Goal: Check status: Check status

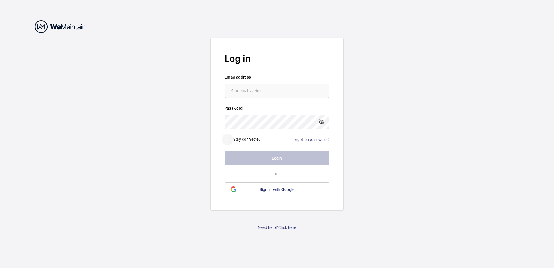
type input "[PERSON_NAME][EMAIL_ADDRESS][PERSON_NAME][DOMAIN_NAME]"
click at [227, 138] on input "checkbox" at bounding box center [228, 140] width 12 height 12
checkbox input "true"
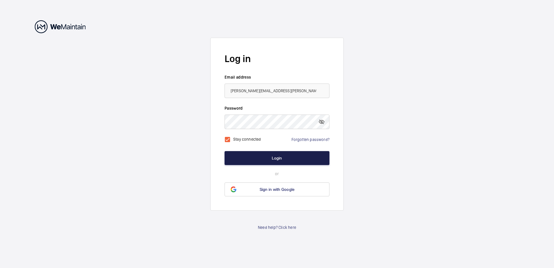
click at [277, 158] on button "Login" at bounding box center [276, 158] width 105 height 14
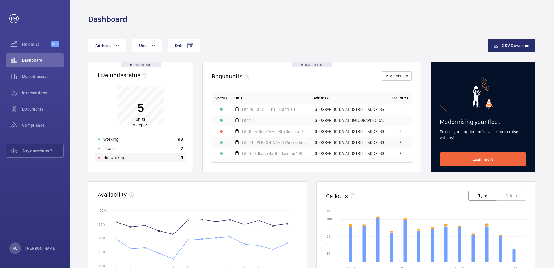
click at [118, 158] on p "Not working" at bounding box center [114, 158] width 22 height 6
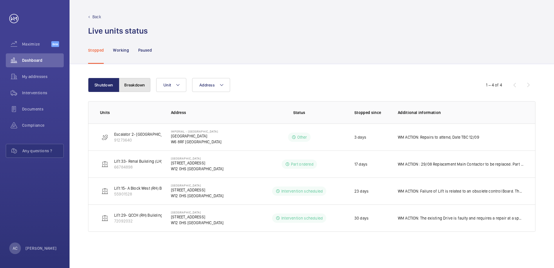
click at [140, 86] on button "Breakdown" at bounding box center [134, 85] width 31 height 14
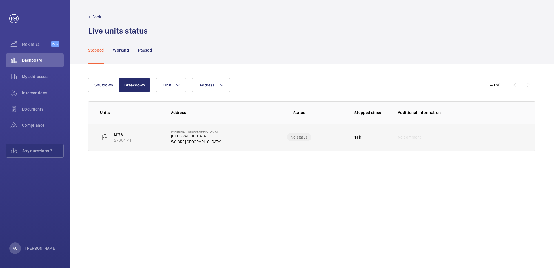
click at [119, 135] on p "Lift 6" at bounding box center [122, 134] width 17 height 6
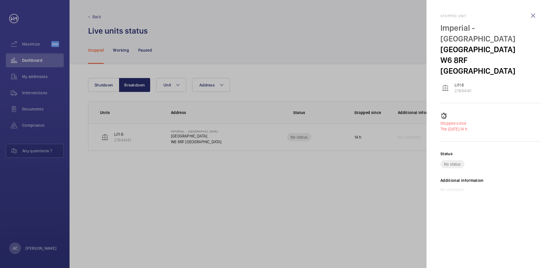
click at [363, 195] on div at bounding box center [277, 134] width 554 height 268
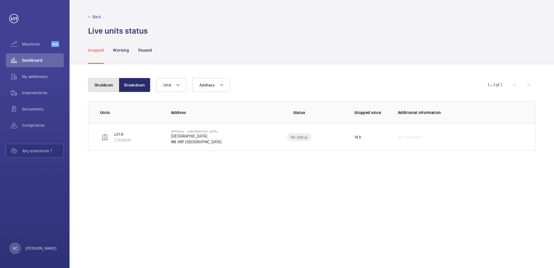
click at [108, 85] on button "Shutdown" at bounding box center [103, 85] width 31 height 14
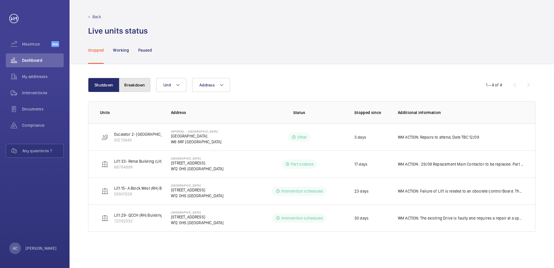
click at [131, 84] on button "Breakdown" at bounding box center [134, 85] width 31 height 14
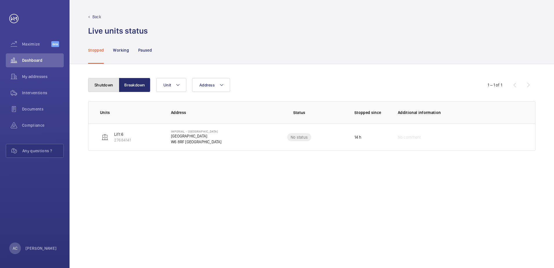
click at [105, 85] on button "Shutdown" at bounding box center [103, 85] width 31 height 14
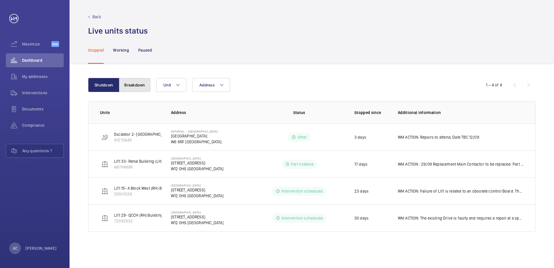
click at [133, 85] on button "Breakdown" at bounding box center [134, 85] width 31 height 14
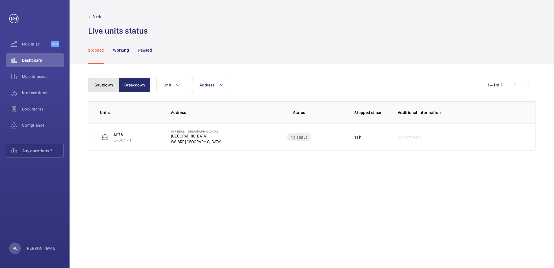
click at [108, 84] on button "Shutdown" at bounding box center [103, 85] width 31 height 14
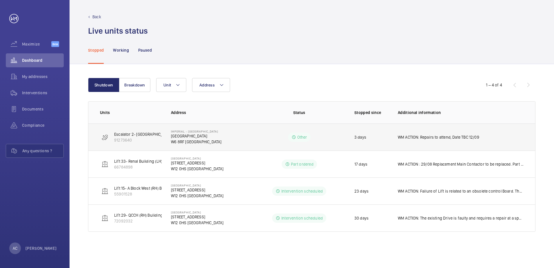
click at [148, 134] on p "Escalator 2- [GEOGRAPHIC_DATA] ([GEOGRAPHIC_DATA])" at bounding box center [163, 134] width 98 height 6
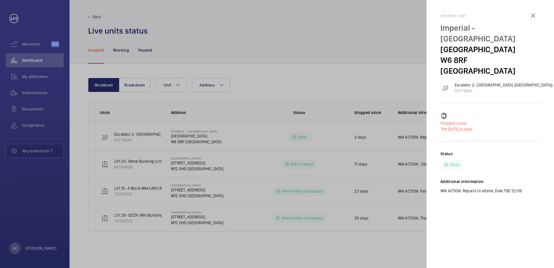
click at [144, 163] on div at bounding box center [277, 134] width 554 height 268
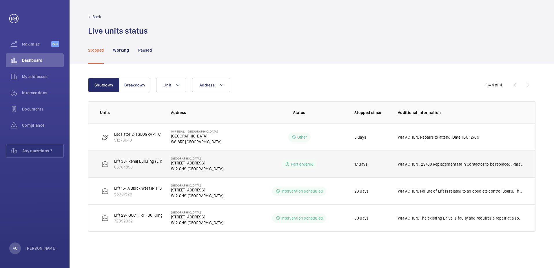
click at [137, 162] on p "Lift 33- Renal Building (LH) Building 555" at bounding box center [150, 161] width 72 height 6
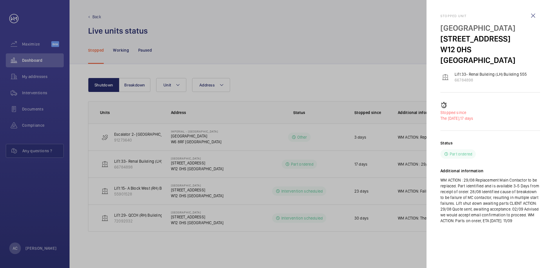
click at [140, 189] on div at bounding box center [277, 134] width 554 height 268
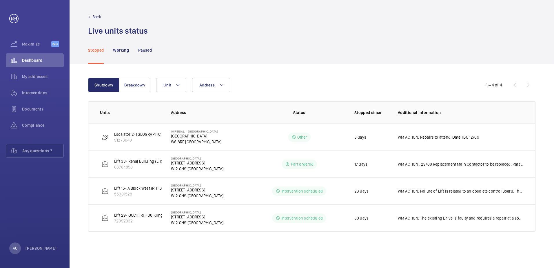
click at [140, 189] on p "Lift 15- A Block West (RH) Building 201" at bounding box center [147, 188] width 67 height 6
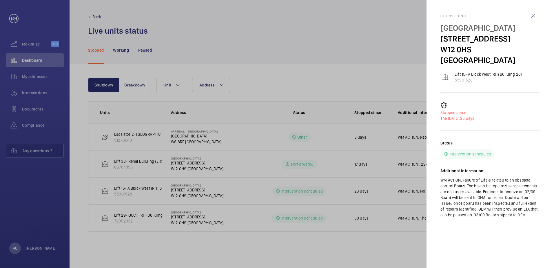
click at [139, 214] on div at bounding box center [277, 134] width 554 height 268
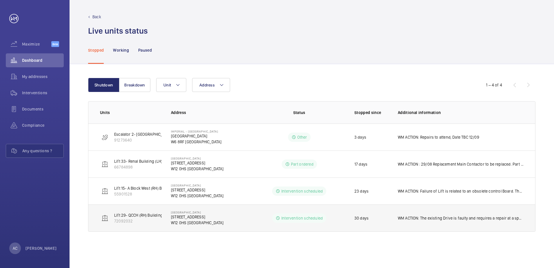
click at [140, 213] on p "Lift 29- QCCH (RH) Building 101]" at bounding box center [142, 215] width 56 height 6
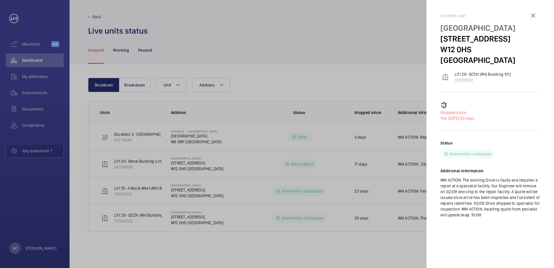
click at [141, 131] on div at bounding box center [277, 134] width 554 height 268
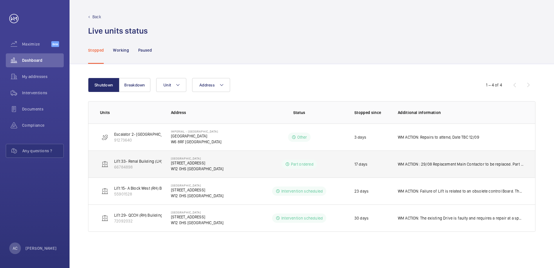
click at [136, 160] on p "Lift 33- Renal Building (LH) Building 555" at bounding box center [150, 161] width 72 height 6
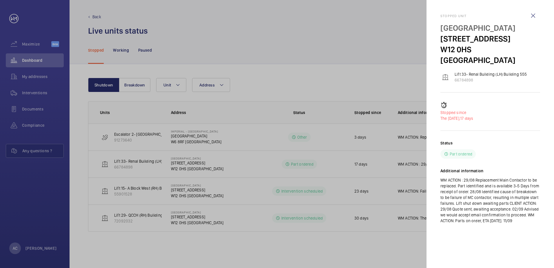
drag, startPoint x: 205, startPoint y: 196, endPoint x: 172, endPoint y: 200, distance: 33.8
click at [204, 196] on div at bounding box center [277, 134] width 554 height 268
